Goal: Contribute content

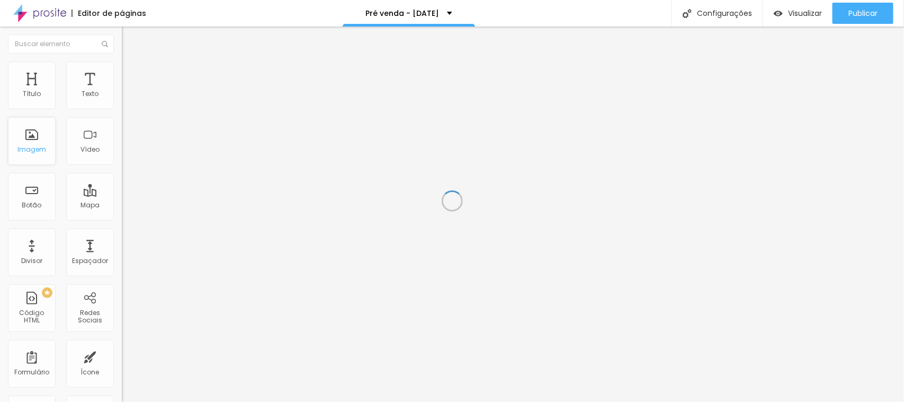
click at [20, 141] on div "Imagem" at bounding box center [32, 141] width 48 height 48
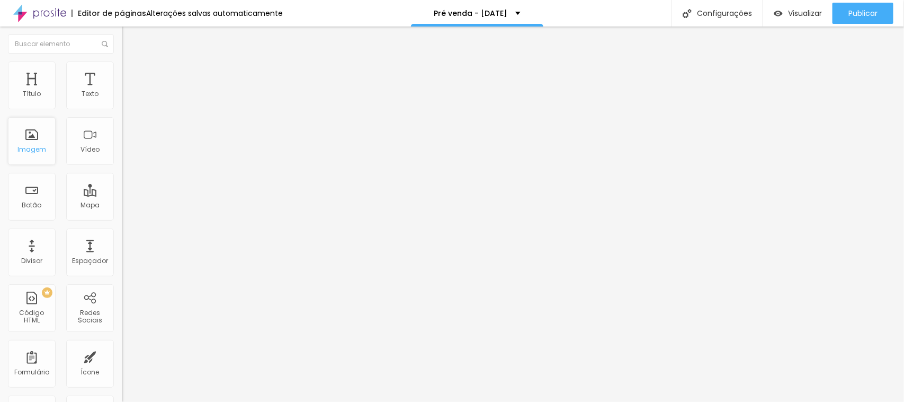
click at [30, 138] on div "Imagem" at bounding box center [32, 141] width 48 height 48
click at [122, 91] on span "Adicionar imagem" at bounding box center [156, 86] width 68 height 9
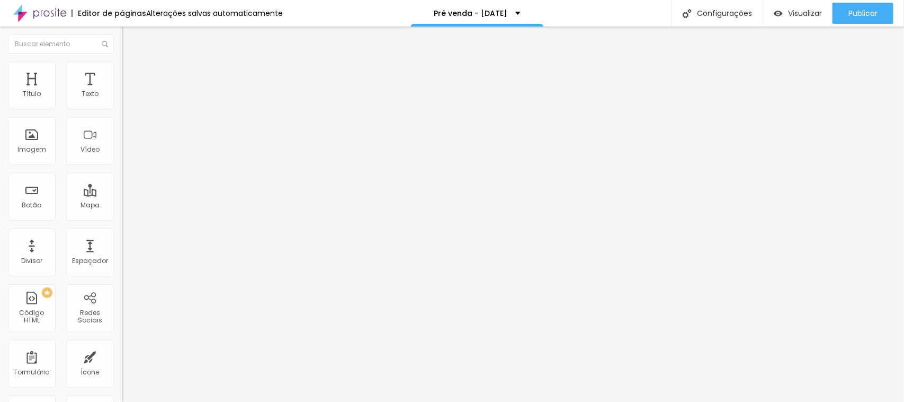
click at [122, 93] on div "Modo Encaixotado Encaixotado Completo" at bounding box center [183, 97] width 122 height 29
click at [122, 96] on span "Encaixotado" at bounding box center [142, 91] width 41 height 9
click at [122, 73] on ul "Conteúdo Estilo Avançado" at bounding box center [183, 67] width 122 height 32
click at [131, 72] on span "Estilo" at bounding box center [139, 68] width 16 height 9
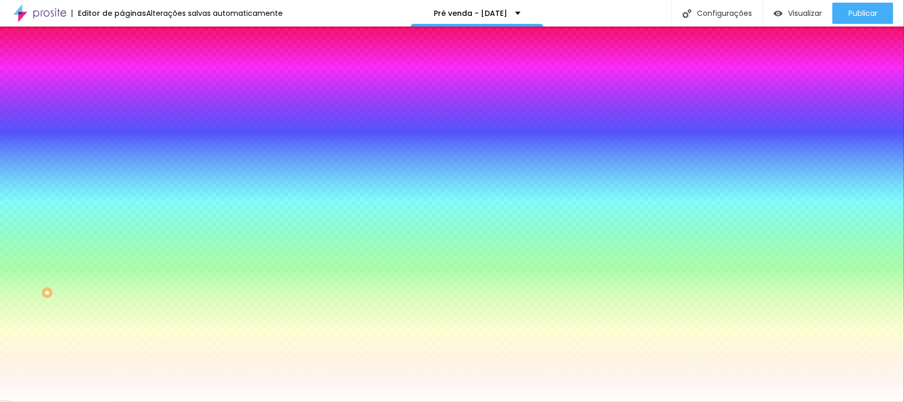
click at [122, 72] on img at bounding box center [127, 77] width 10 height 10
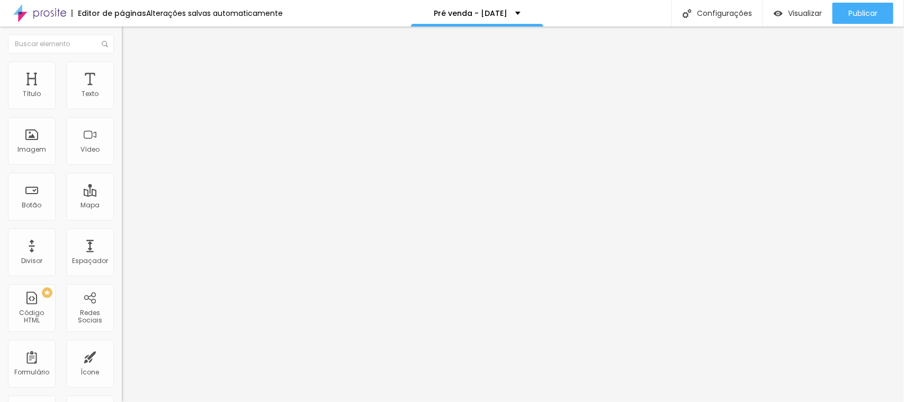
click at [122, 67] on img at bounding box center [127, 66] width 10 height 10
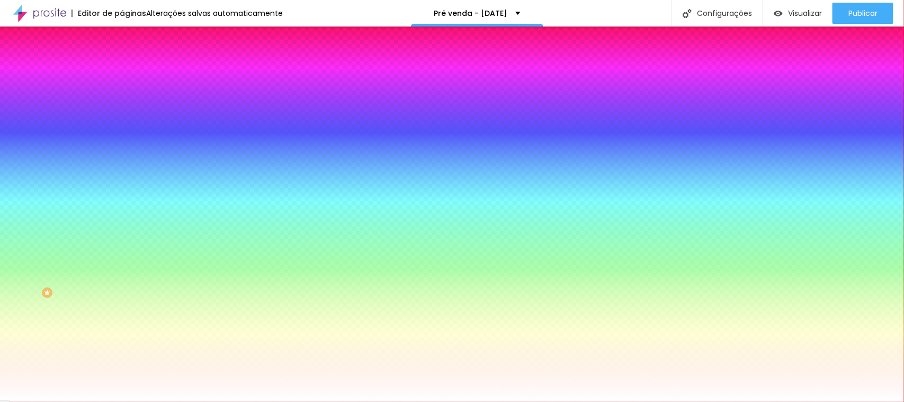
click at [122, 60] on img at bounding box center [127, 56] width 10 height 10
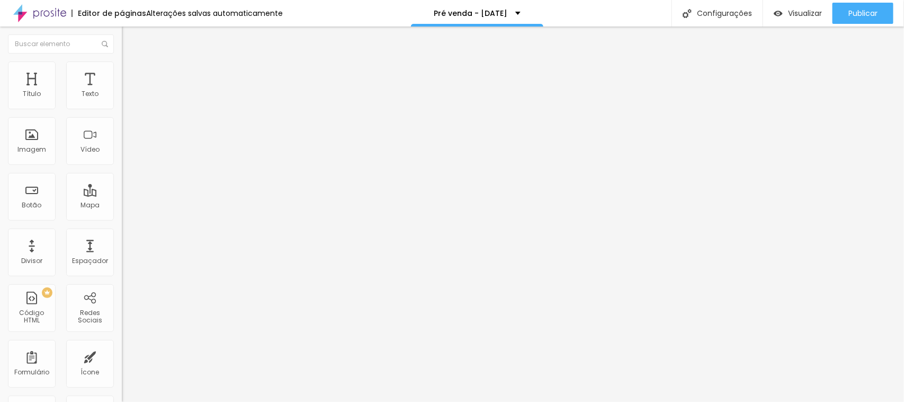
click at [130, 35] on img "button" at bounding box center [134, 38] width 8 height 8
click at [788, 16] on span "Visualizar" at bounding box center [805, 13] width 34 height 8
click at [130, 40] on img "button" at bounding box center [134, 38] width 8 height 8
click at [30, 199] on div "Botão" at bounding box center [32, 197] width 48 height 48
drag, startPoint x: 49, startPoint y: 118, endPoint x: 1, endPoint y: 123, distance: 48.6
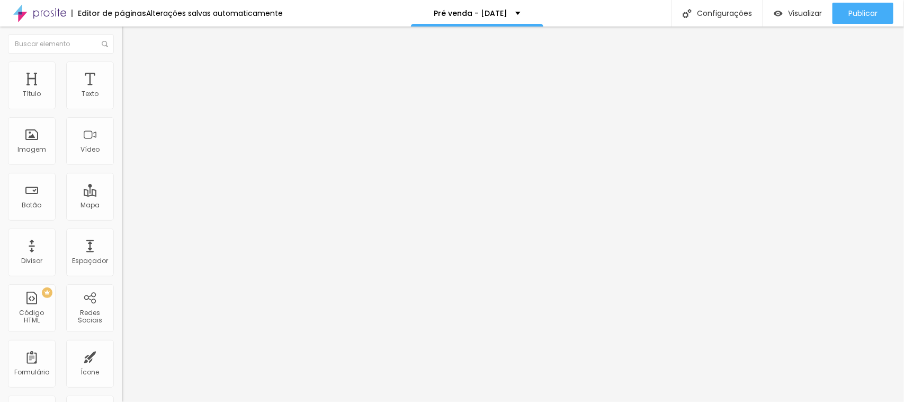
click at [122, 123] on div "Texto Click me Alinhamento [GEOGRAPHIC_DATA] Link URL https:// Abrir em uma nov…" at bounding box center [183, 160] width 122 height 154
type input "Quero garantir minha vaga na pré venda"
click at [122, 162] on span "Normal" at bounding box center [134, 162] width 24 height 9
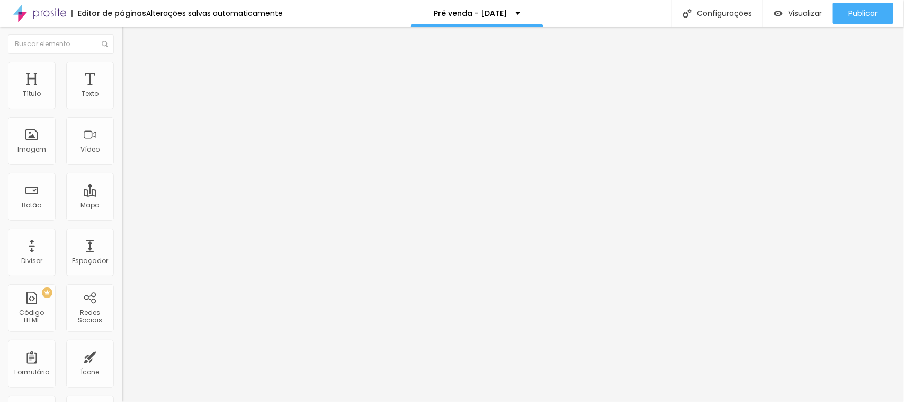
click at [122, 162] on span "Normal" at bounding box center [134, 162] width 24 height 9
click at [122, 173] on span "Pequeno" at bounding box center [136, 168] width 28 height 9
click at [122, 194] on img at bounding box center [124, 192] width 4 height 4
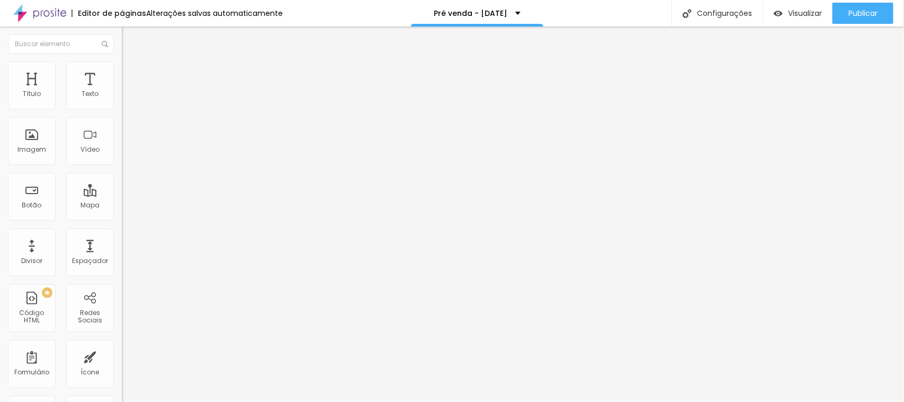
click at [122, 218] on input "https://" at bounding box center [185, 213] width 127 height 11
paste input "[URL][DOMAIN_NAME]"
type input "https://[URL][DOMAIN_NAME]"
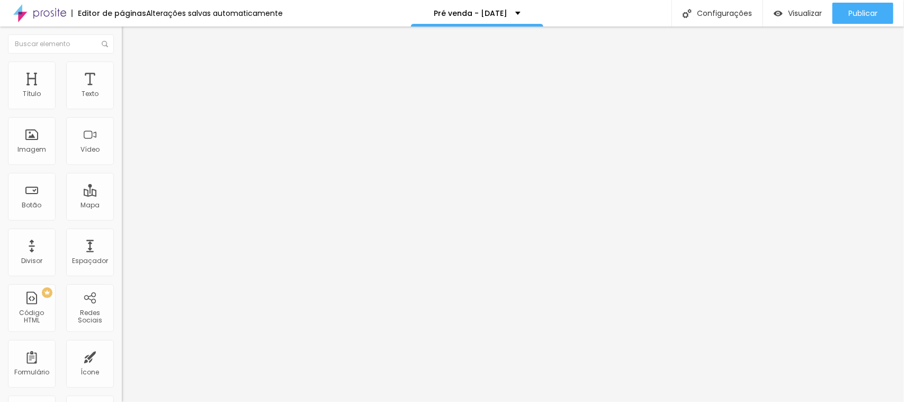
click at [122, 232] on div at bounding box center [183, 232] width 122 height 0
click at [122, 201] on div "Link" at bounding box center [183, 195] width 122 height 13
click at [122, 65] on img at bounding box center [127, 66] width 10 height 10
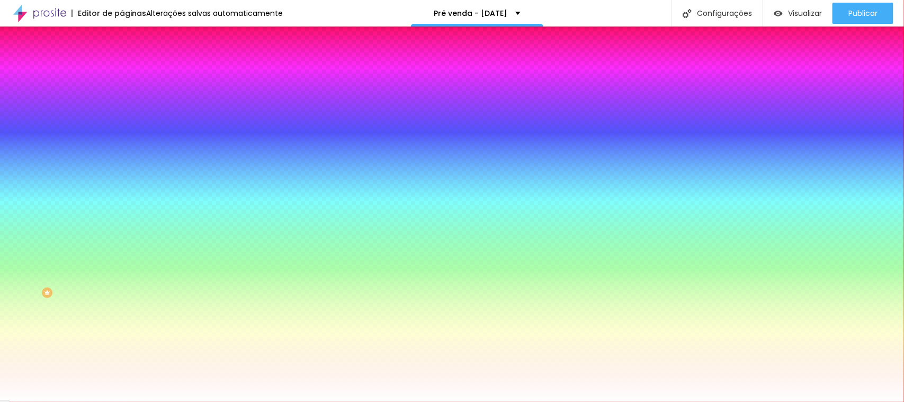
click at [122, 72] on li "Avançado" at bounding box center [183, 77] width 122 height 11
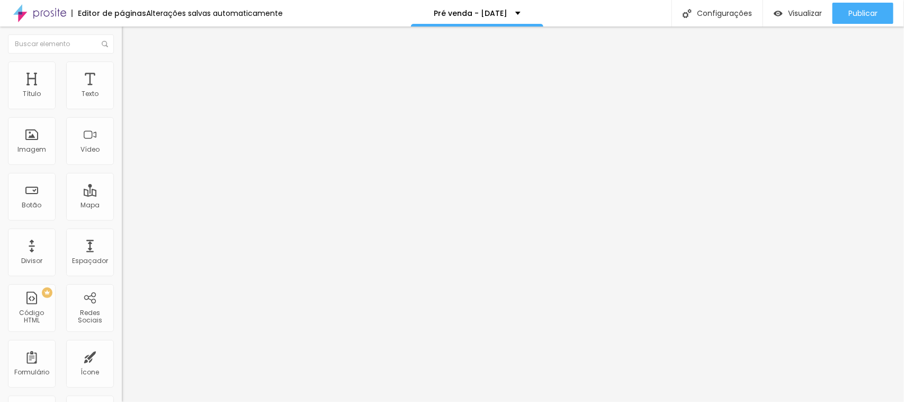
click at [122, 65] on ul "Conteúdo Estilo Avançado" at bounding box center [183, 67] width 122 height 32
click at [130, 36] on img "button" at bounding box center [134, 38] width 8 height 8
click at [122, 366] on textarea "Olá, cheguei até você pela página {page_title} e gostaria de mais informações" at bounding box center [182, 375] width 120 height 18
drag, startPoint x: 40, startPoint y: 193, endPoint x: 81, endPoint y: 194, distance: 41.3
click at [122, 366] on textarea "Olá, cheguei até você pela página {page_title} e gostaria de mais informações" at bounding box center [182, 375] width 120 height 18
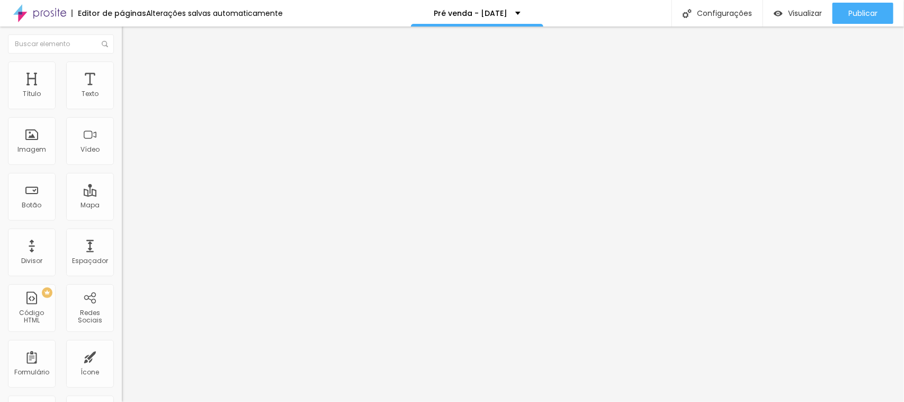
click at [122, 366] on textarea "Olá, cheguei até você pela página de pré venda e gostaria de mais informações" at bounding box center [182, 375] width 120 height 18
type textarea "Olá, cheguei até você pela página de pré venda e gostaria de mais informações s…"
click at [122, 74] on img at bounding box center [127, 75] width 10 height 10
click at [130, 36] on div "Editar Botão do WhatsApp" at bounding box center [183, 42] width 106 height 17
click at [498, 11] on p "Pré venda - [DATE]" at bounding box center [471, 13] width 74 height 7
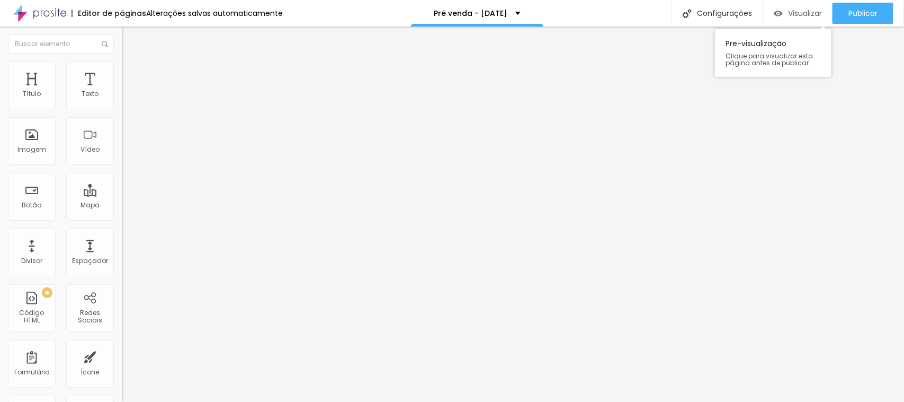
click at [784, 14] on div "Visualizar" at bounding box center [798, 13] width 48 height 9
drag, startPoint x: 35, startPoint y: 218, endPoint x: 0, endPoint y: 221, distance: 35.1
click at [122, 221] on div "Texto Quero garantir minha vaga na pré venda Alinhamento Tamanho Pequeno Pequen…" at bounding box center [183, 163] width 122 height 161
type input "[URL][DOMAIN_NAME]"
click at [801, 16] on span "Visualizar" at bounding box center [805, 13] width 34 height 8
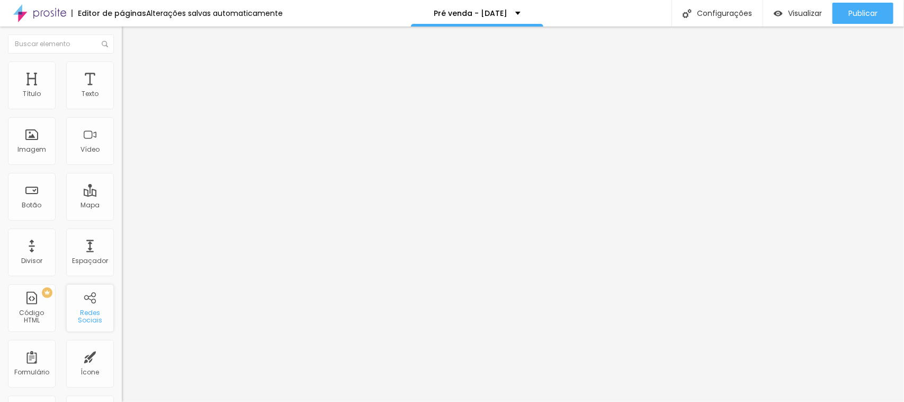
click at [78, 310] on div "Redes Sociais" at bounding box center [90, 316] width 42 height 15
click at [122, 107] on img at bounding box center [125, 110] width 7 height 7
type input "https://"
click at [122, 70] on li "Estilo" at bounding box center [183, 66] width 122 height 11
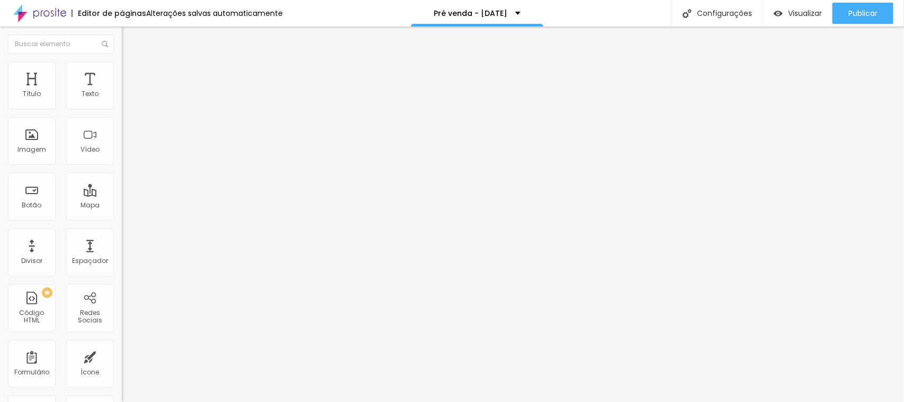
click at [122, 72] on li "Avançado" at bounding box center [183, 77] width 122 height 11
click at [122, 60] on img at bounding box center [127, 56] width 10 height 10
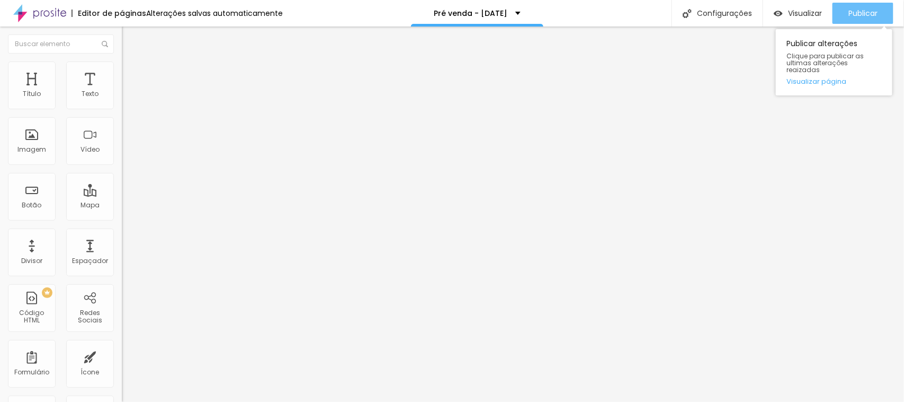
click at [853, 13] on span "Publicar" at bounding box center [863, 13] width 29 height 8
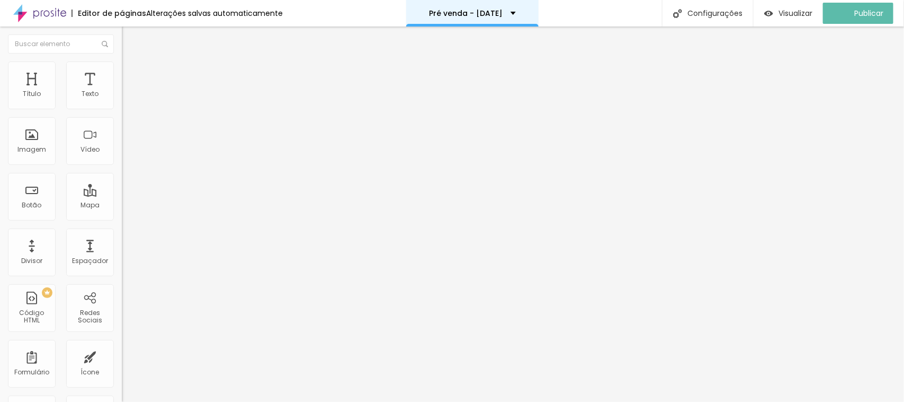
click at [496, 8] on div "Pré venda - [DATE]" at bounding box center [472, 13] width 132 height 26
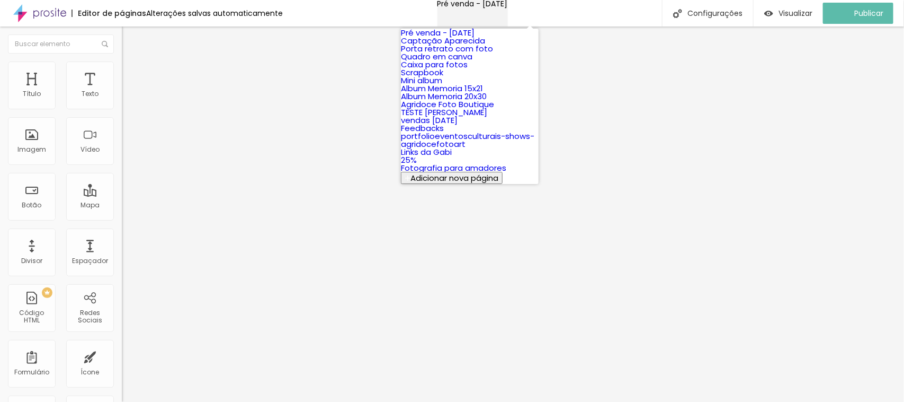
click at [496, 7] on div "Pré venda - [DATE]" at bounding box center [473, 3] width 70 height 7
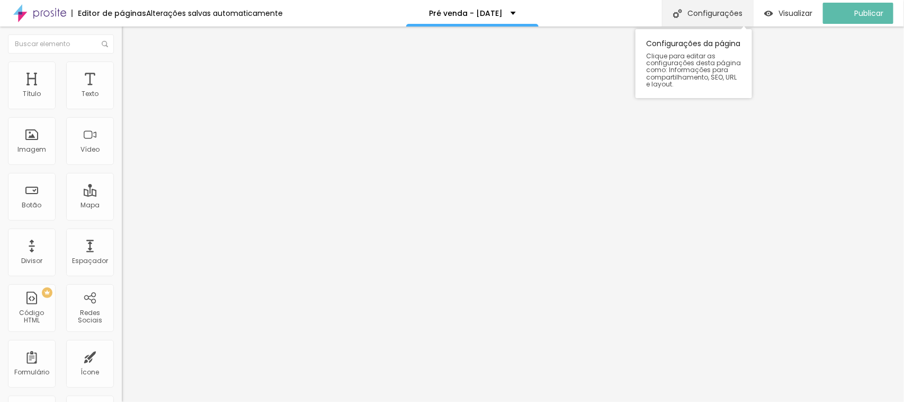
click at [731, 3] on div "Configurações" at bounding box center [707, 13] width 91 height 26
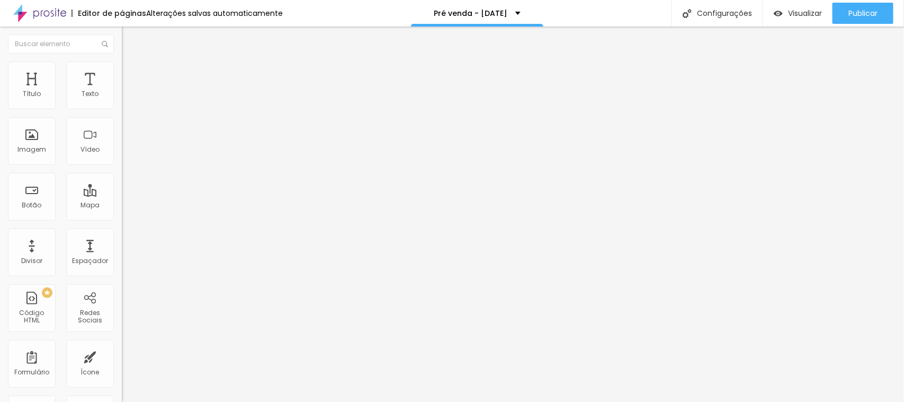
type input "/pre-venda-natal2025"
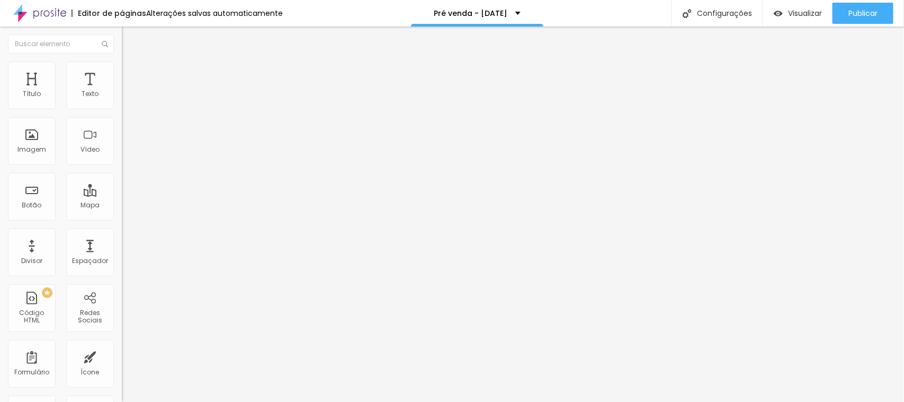
drag, startPoint x: 478, startPoint y: 162, endPoint x: 318, endPoint y: 157, distance: 160.1
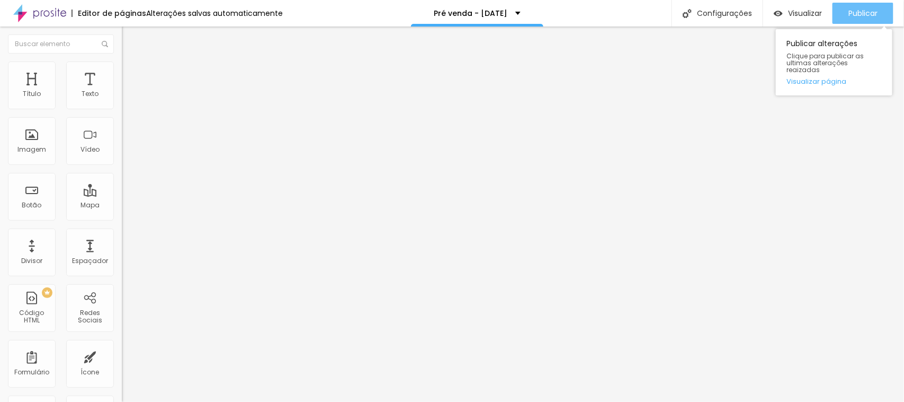
click at [865, 14] on span "Publicar" at bounding box center [863, 13] width 29 height 8
click at [878, 9] on button "Publicar" at bounding box center [863, 13] width 61 height 21
